Goal: Information Seeking & Learning: Find contact information

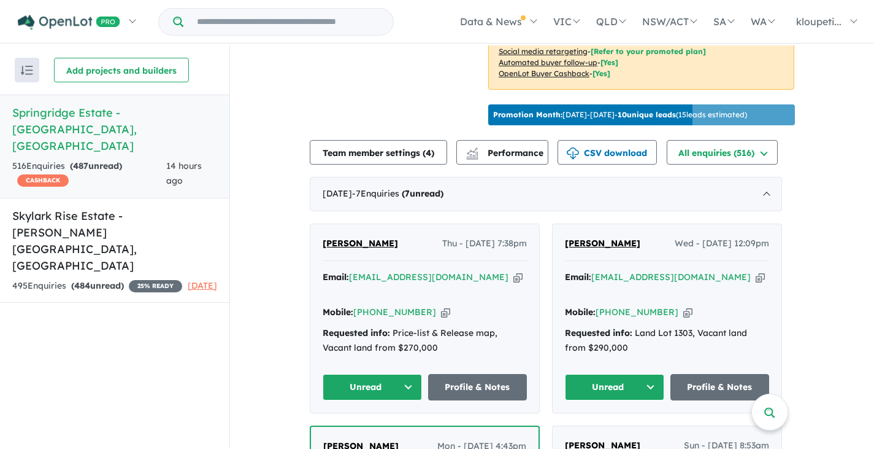
scroll to position [383, 0]
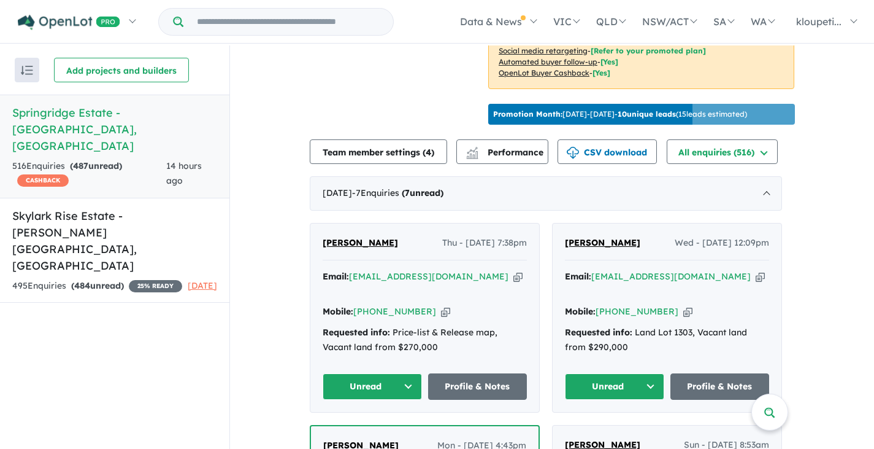
click at [518, 286] on div "Email: [EMAIL_ADDRESS][DOMAIN_NAME] Copied!" at bounding box center [425, 283] width 204 height 29
click at [366, 248] on span "[PERSON_NAME]" at bounding box center [360, 242] width 75 height 11
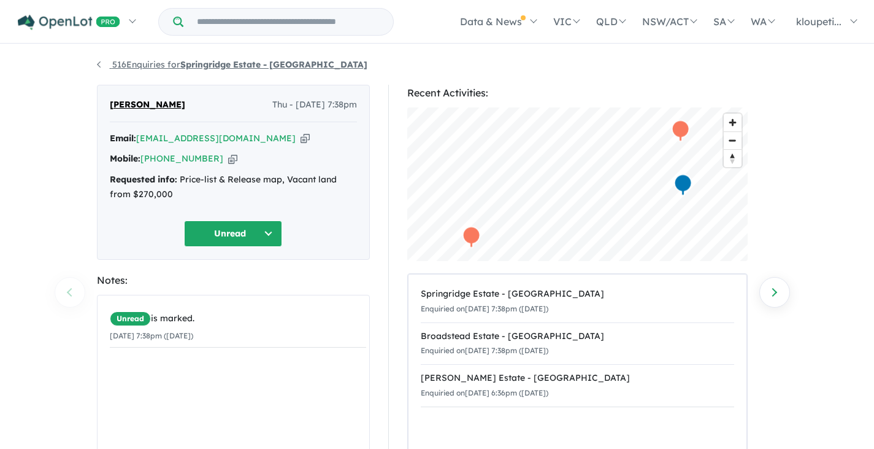
click at [116, 67] on link "516 Enquiries for Springridge Estate - Wallan" at bounding box center [232, 64] width 271 height 11
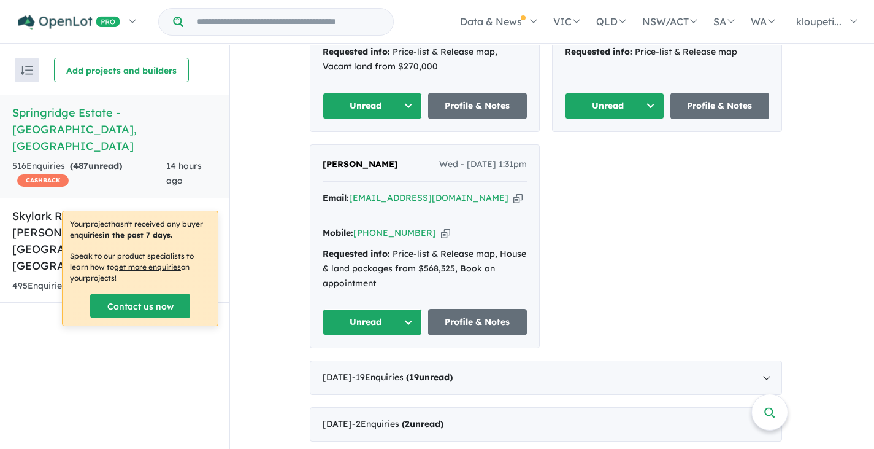
scroll to position [1111, 0]
click at [776, 360] on div "July 2025 - 19 Enquir ies ( 19 unread)" at bounding box center [546, 377] width 472 height 34
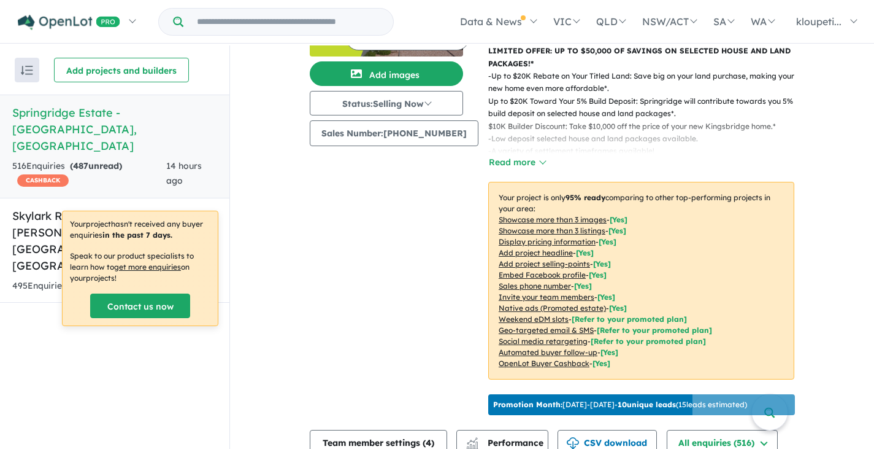
scroll to position [0, 0]
